Goal: Navigation & Orientation: Find specific page/section

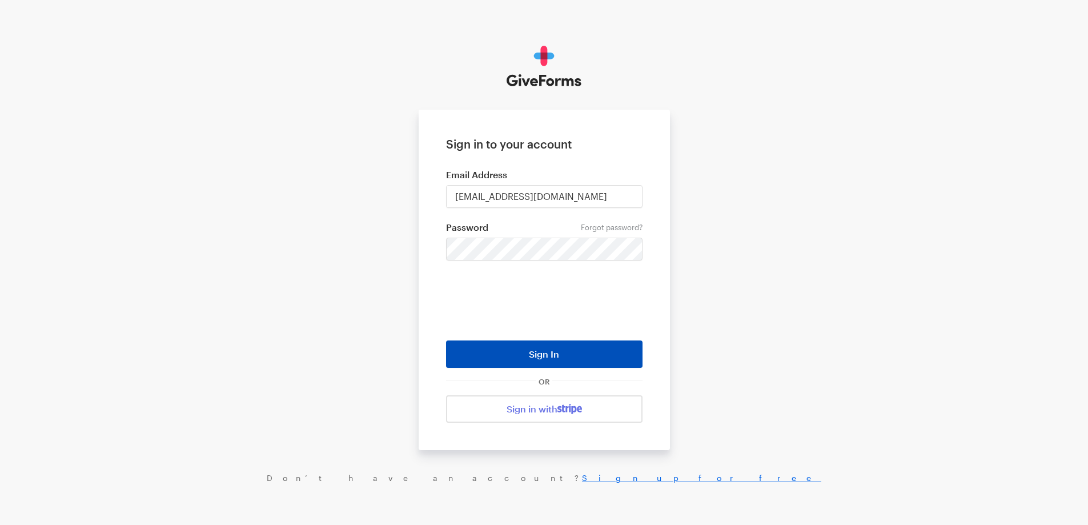
click at [550, 356] on button "Sign In" at bounding box center [544, 353] width 196 height 27
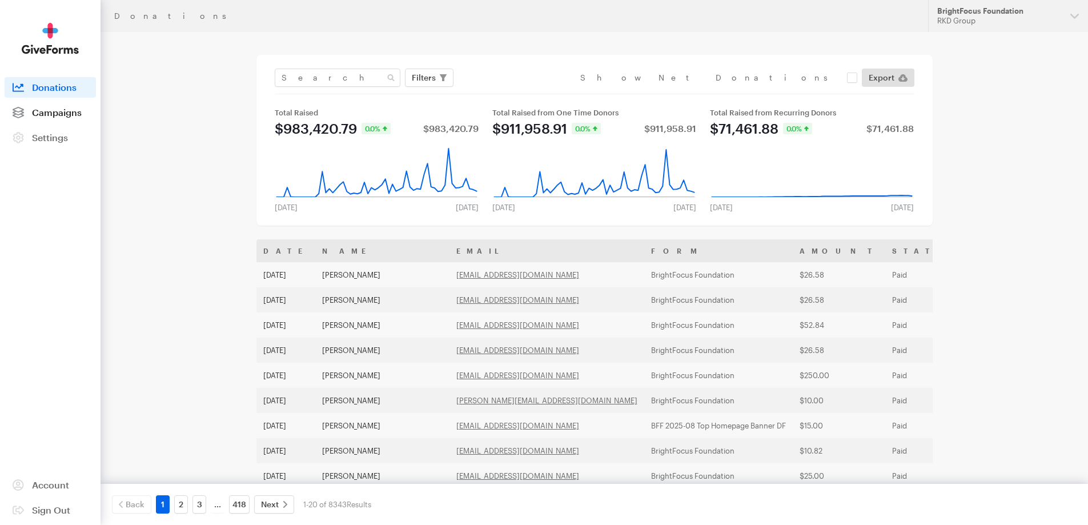
click at [61, 111] on span "Campaigns" at bounding box center [57, 112] width 50 height 11
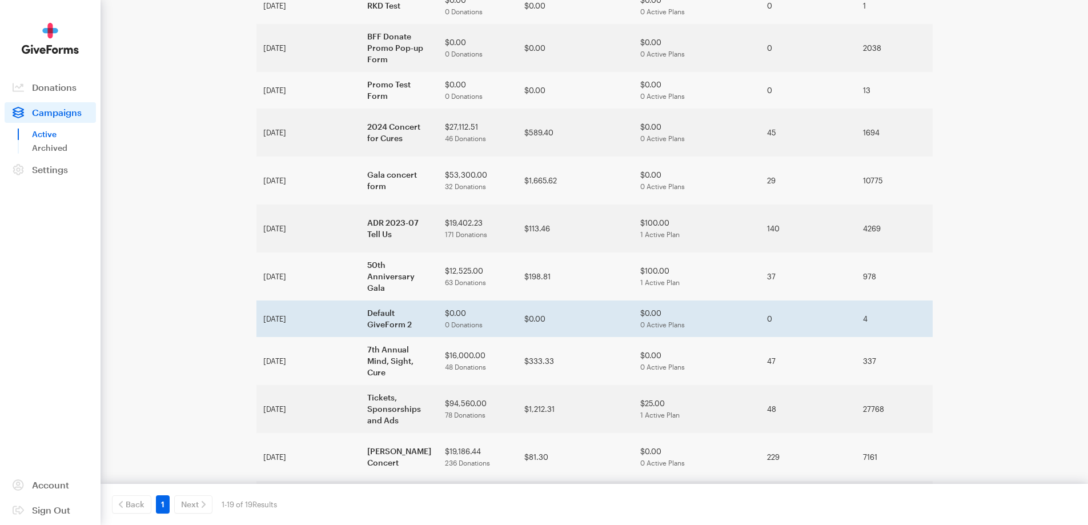
scroll to position [429, 0]
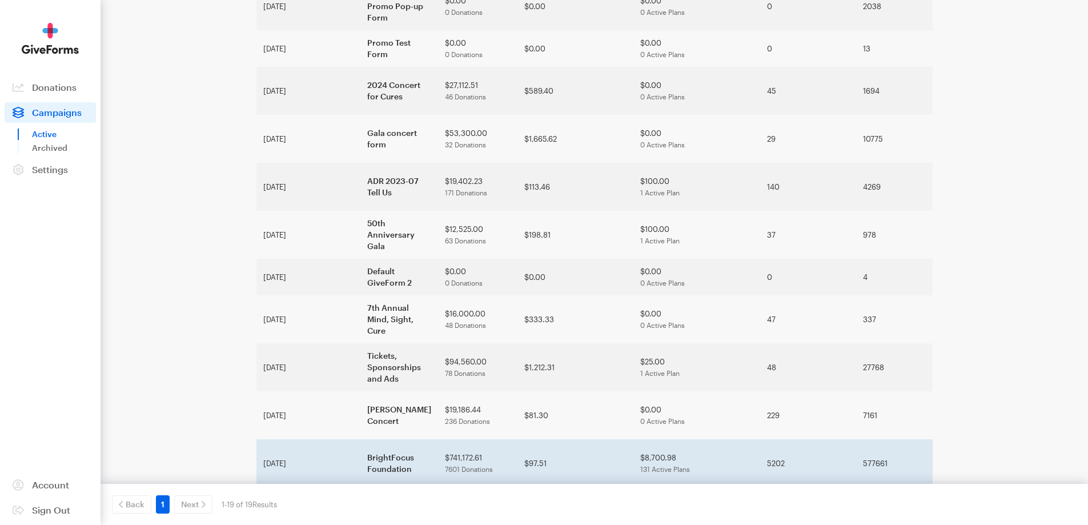
click at [360, 439] on td "BrightFocus Foundation" at bounding box center [399, 463] width 78 height 48
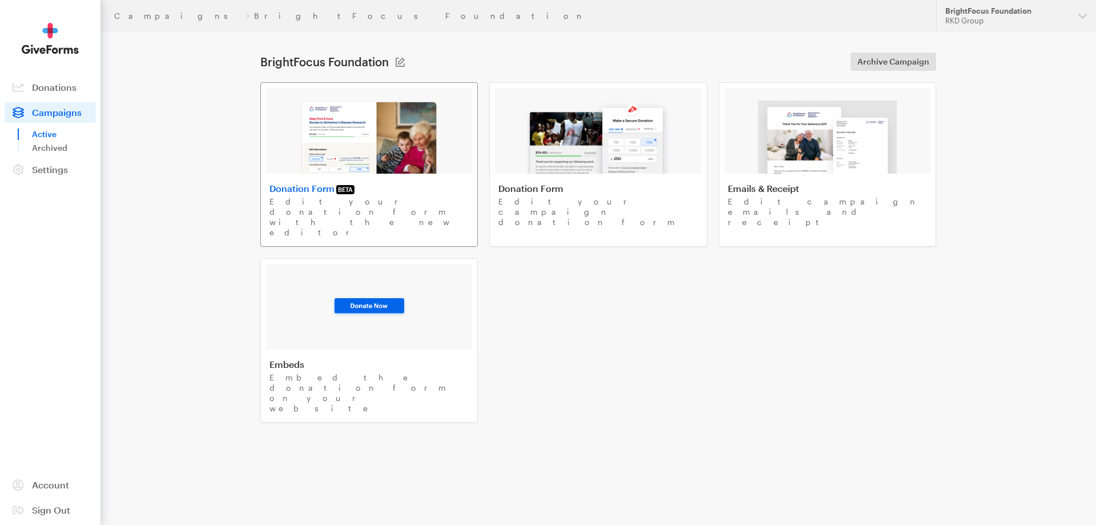
click at [364, 132] on img at bounding box center [369, 137] width 140 height 73
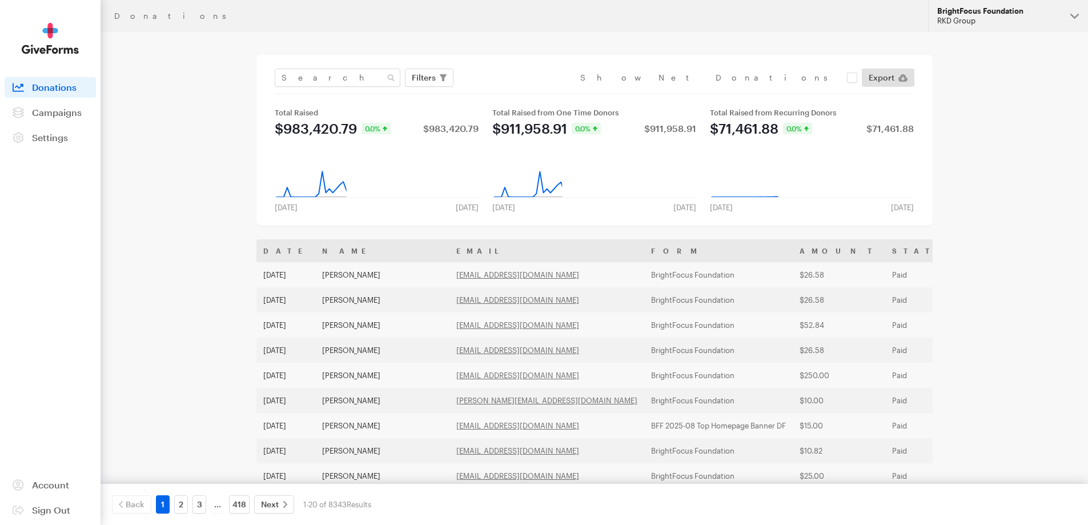
click at [1013, 23] on div "RKD Group" at bounding box center [999, 21] width 124 height 10
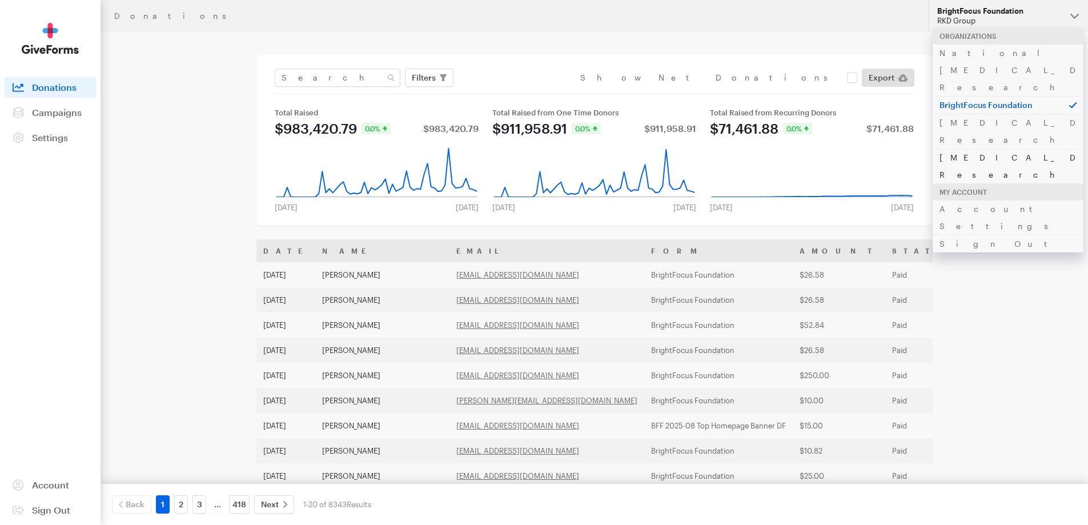
click at [978, 148] on link "[MEDICAL_DATA] Research" at bounding box center [1008, 165] width 151 height 35
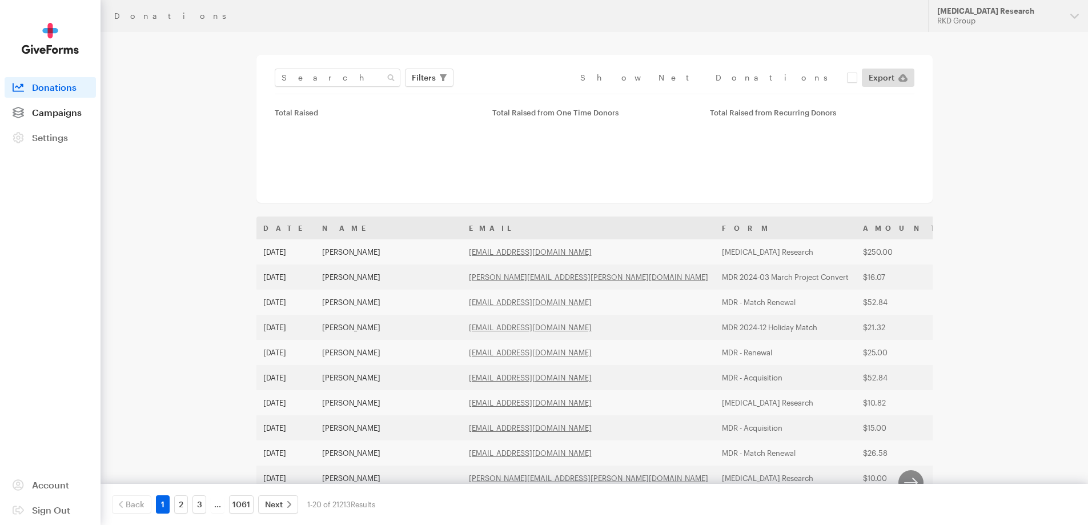
click at [59, 107] on span "Campaigns" at bounding box center [57, 112] width 50 height 11
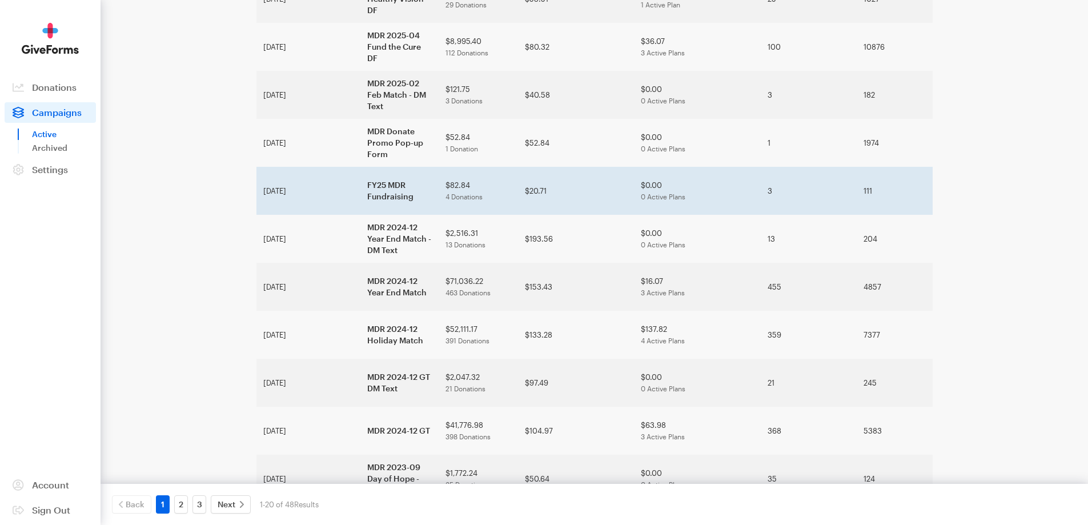
scroll to position [591, 0]
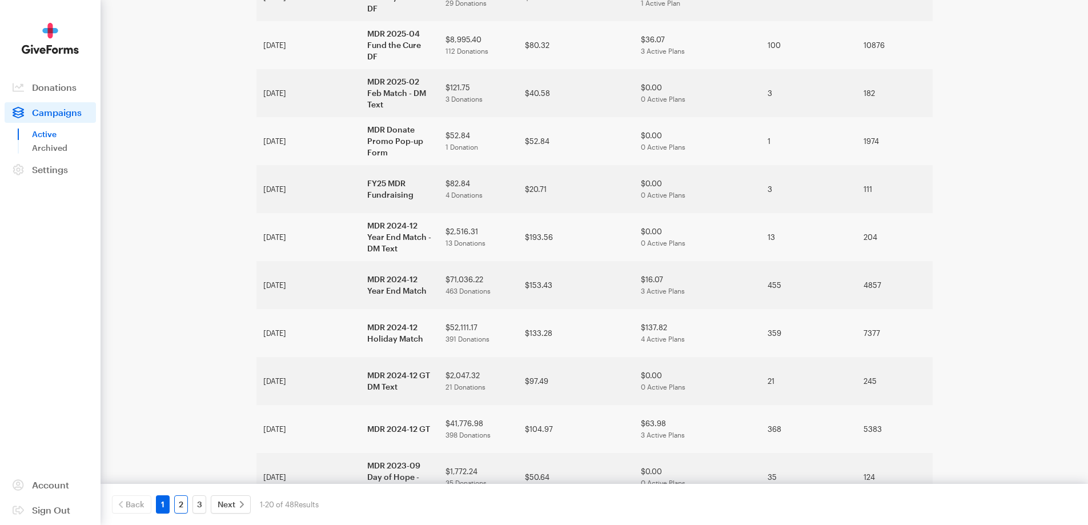
click at [183, 508] on link "2" at bounding box center [181, 504] width 14 height 18
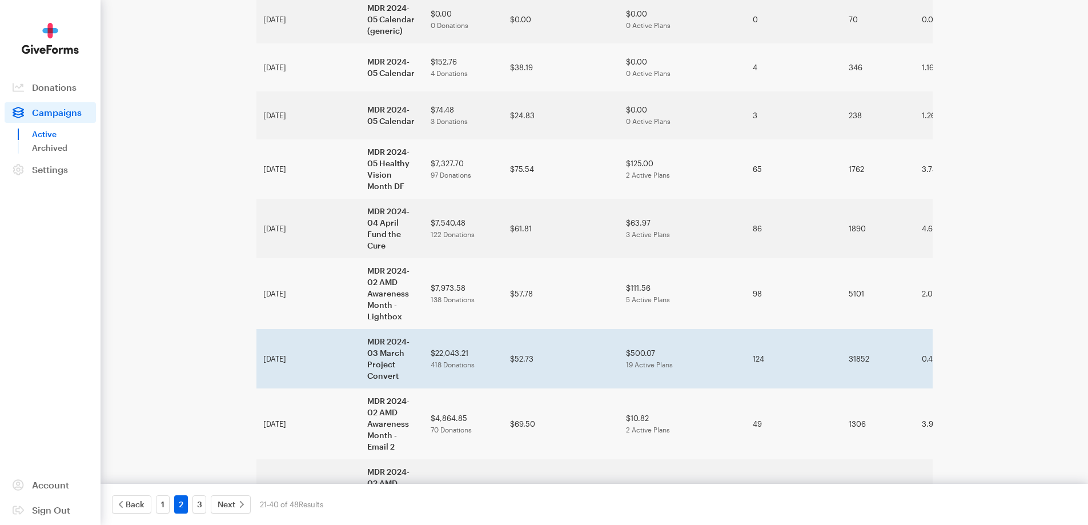
scroll to position [286, 0]
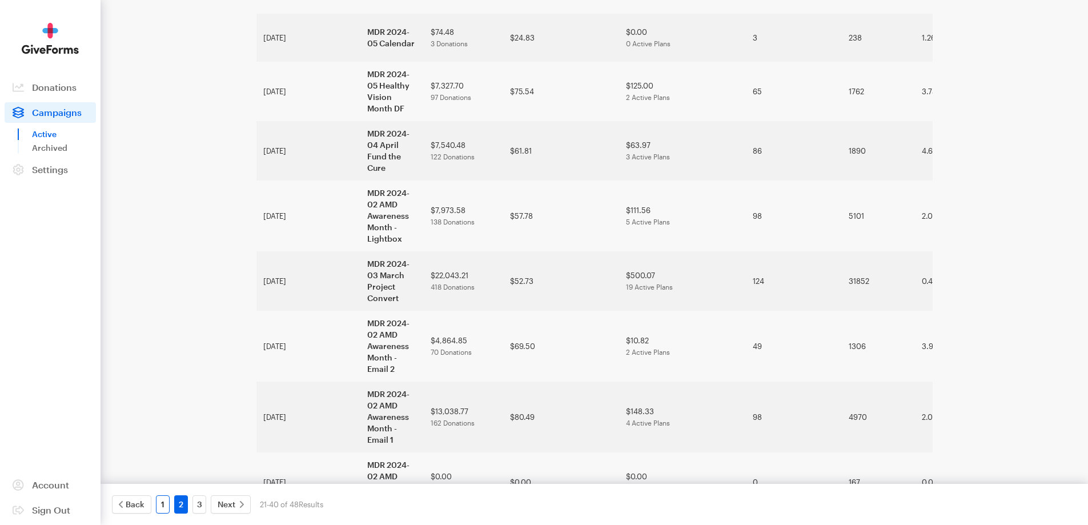
click at [159, 505] on link "1" at bounding box center [163, 504] width 14 height 18
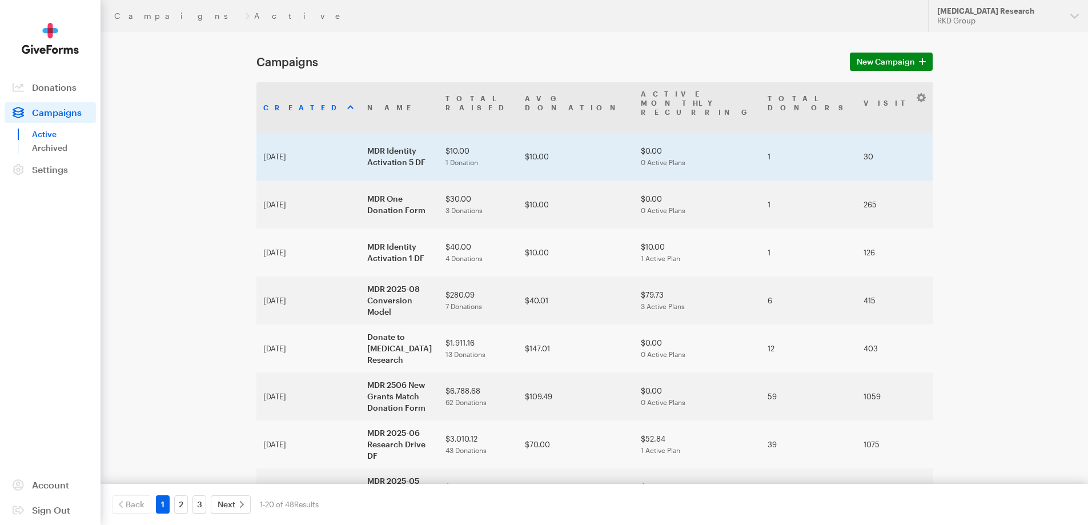
click at [360, 140] on td "MDR Identity Activation 5 DF" at bounding box center [399, 156] width 78 height 48
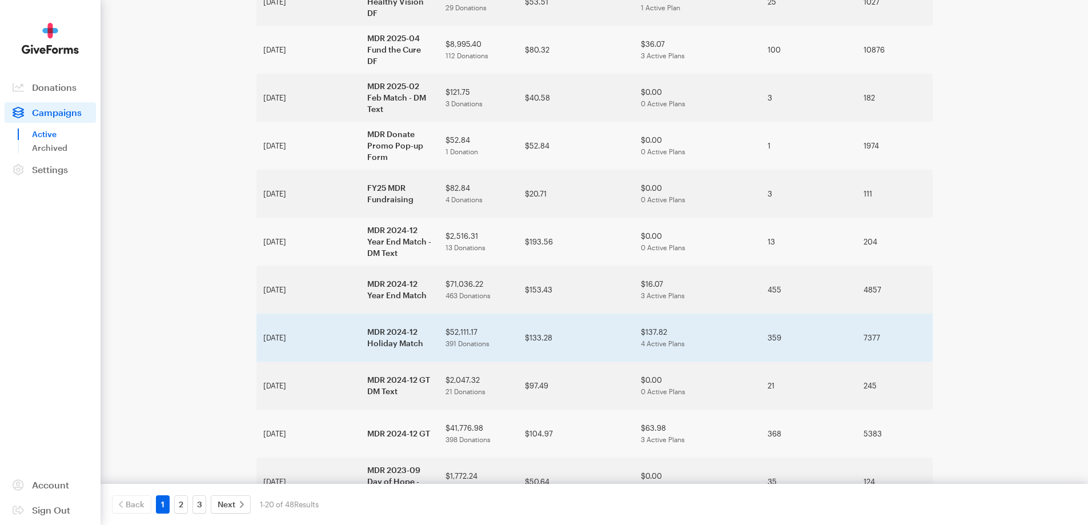
scroll to position [591, 0]
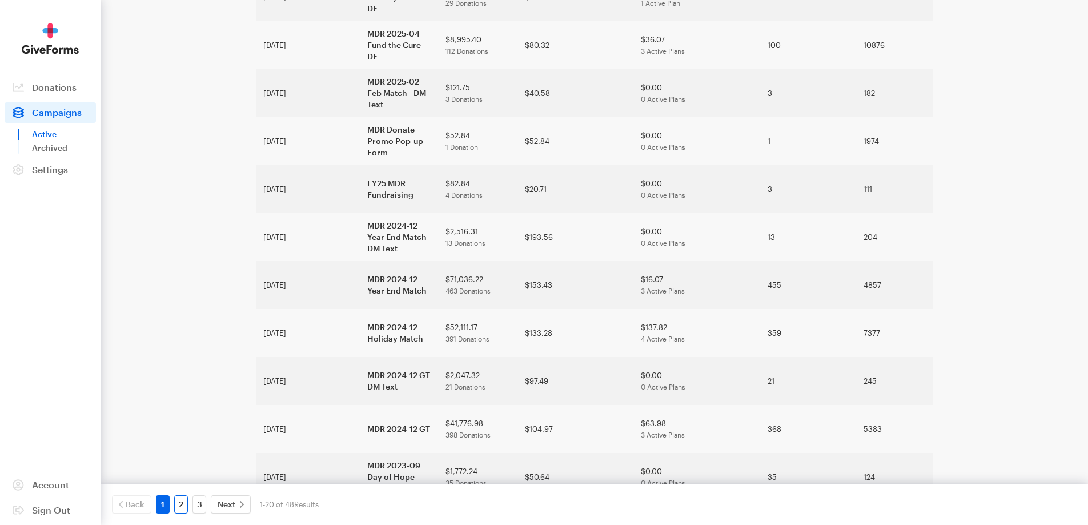
click at [180, 504] on link "2" at bounding box center [181, 504] width 14 height 18
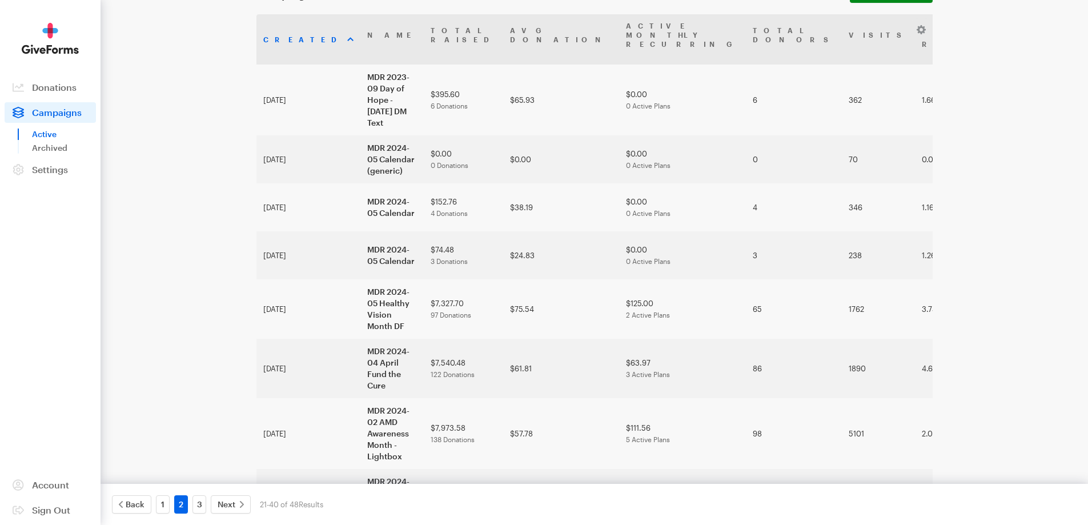
scroll to position [171, 0]
